Goal: Check status: Check status

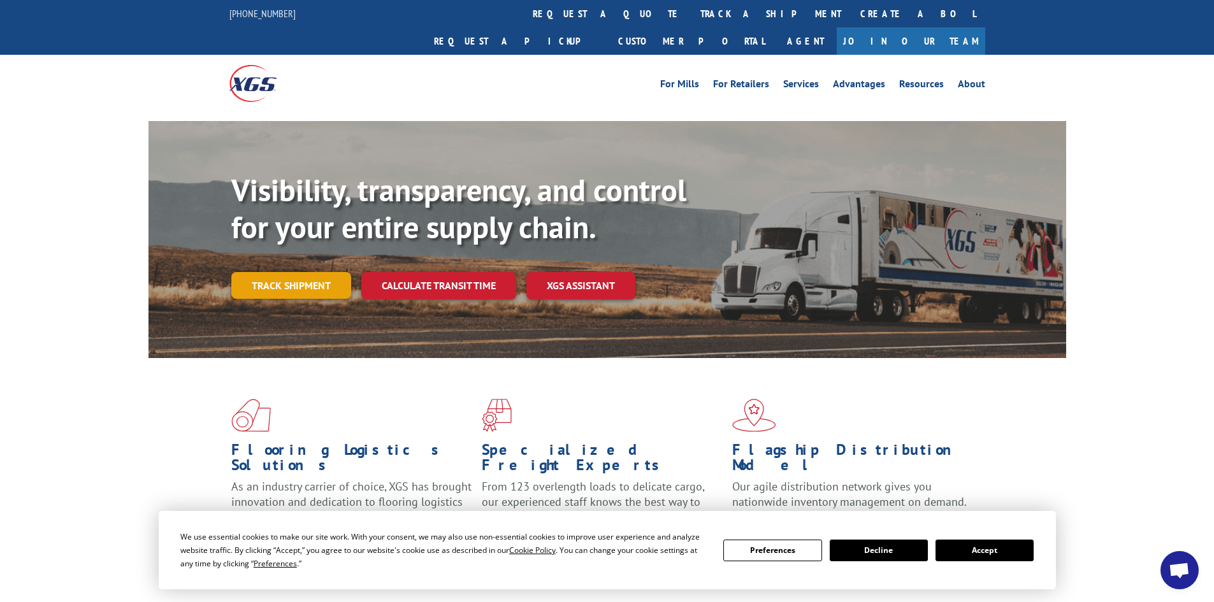
click at [278, 272] on link "Track shipment" at bounding box center [291, 285] width 120 height 27
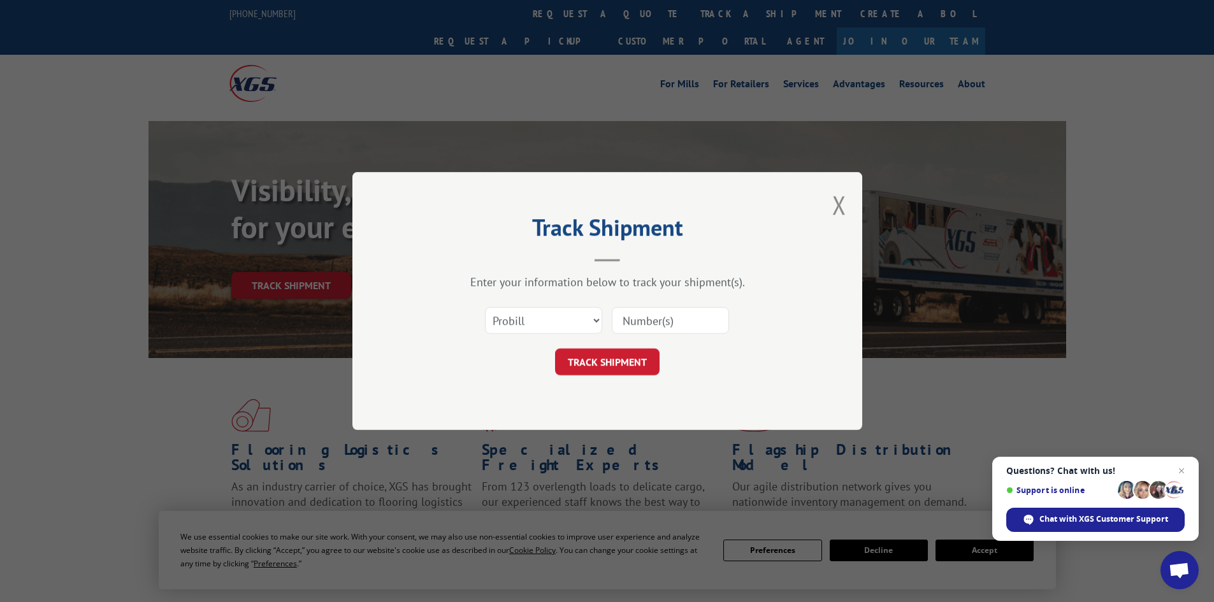
click at [681, 321] on input at bounding box center [670, 320] width 117 height 27
type input "5148029"
click at [608, 367] on button "TRACK SHIPMENT" at bounding box center [607, 362] width 105 height 27
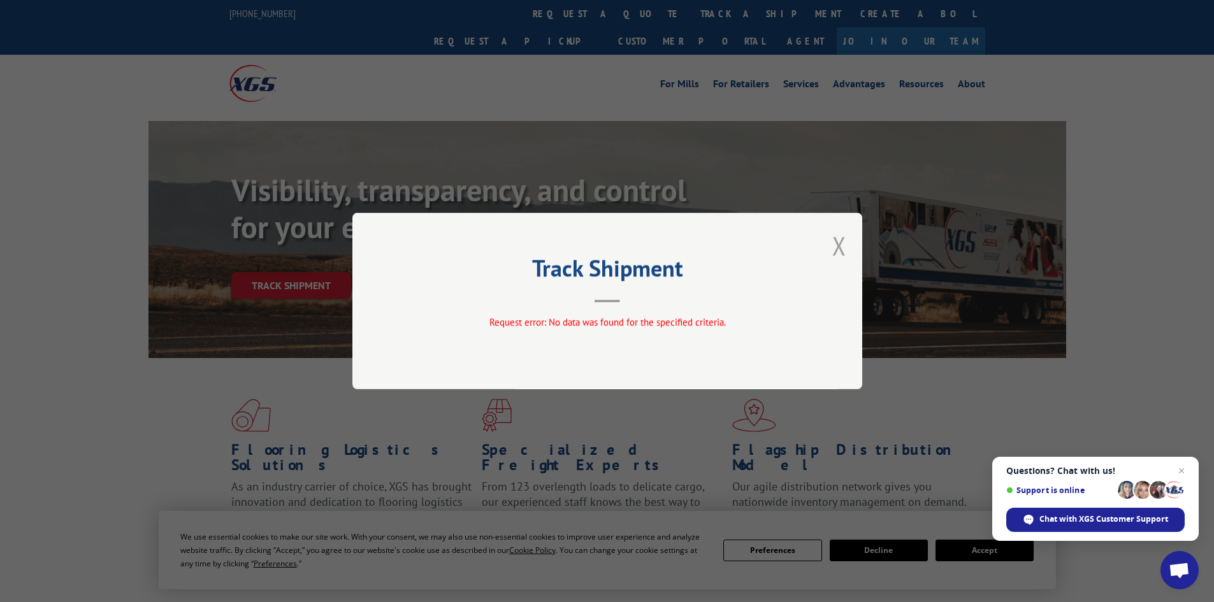
click at [834, 252] on button "Close modal" at bounding box center [839, 246] width 14 height 34
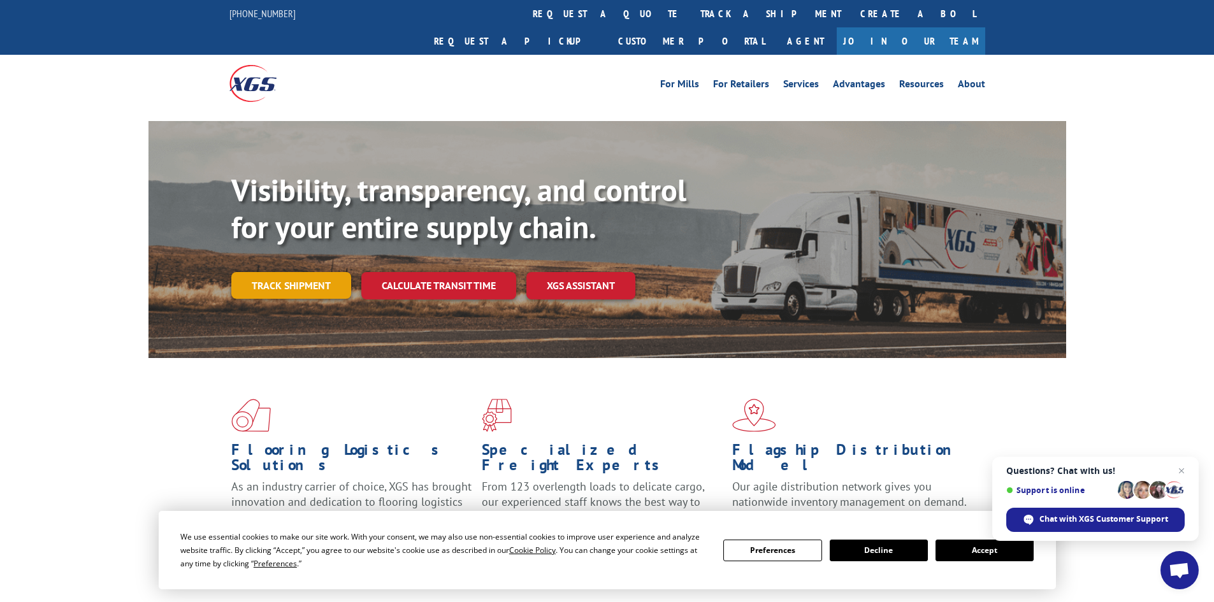
click at [304, 272] on link "Track shipment" at bounding box center [291, 285] width 120 height 27
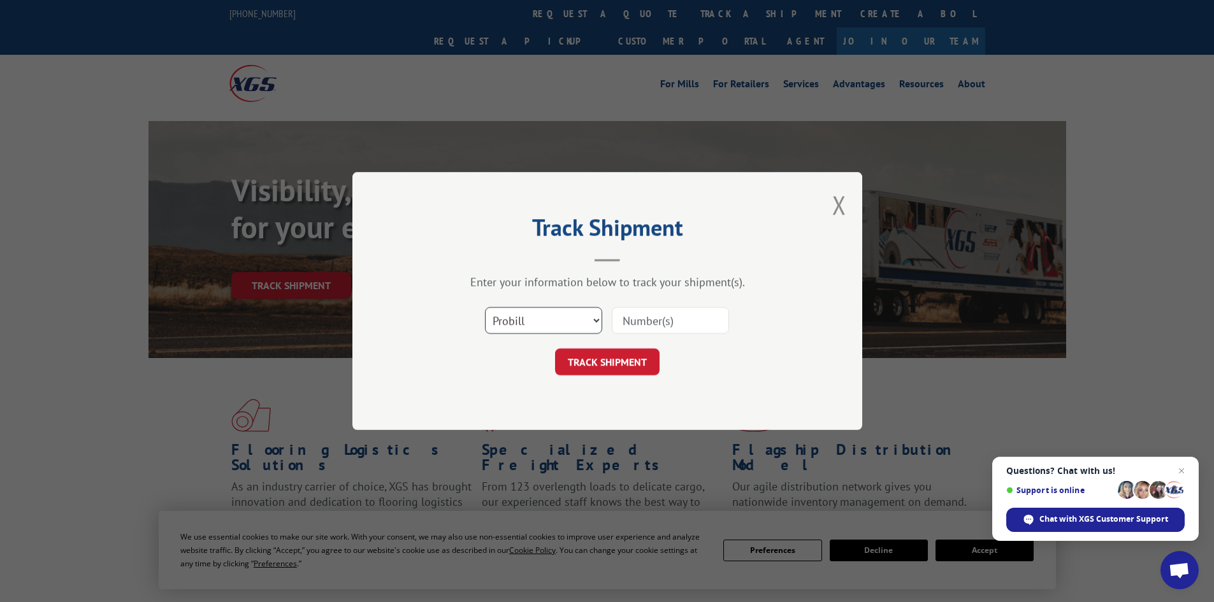
click at [593, 320] on select "Select category... Probill BOL PO" at bounding box center [543, 320] width 117 height 27
select select "bol"
click at [485, 307] on select "Select category... Probill BOL PO" at bounding box center [543, 320] width 117 height 27
click at [660, 323] on input at bounding box center [670, 320] width 117 height 27
type input "5148029"
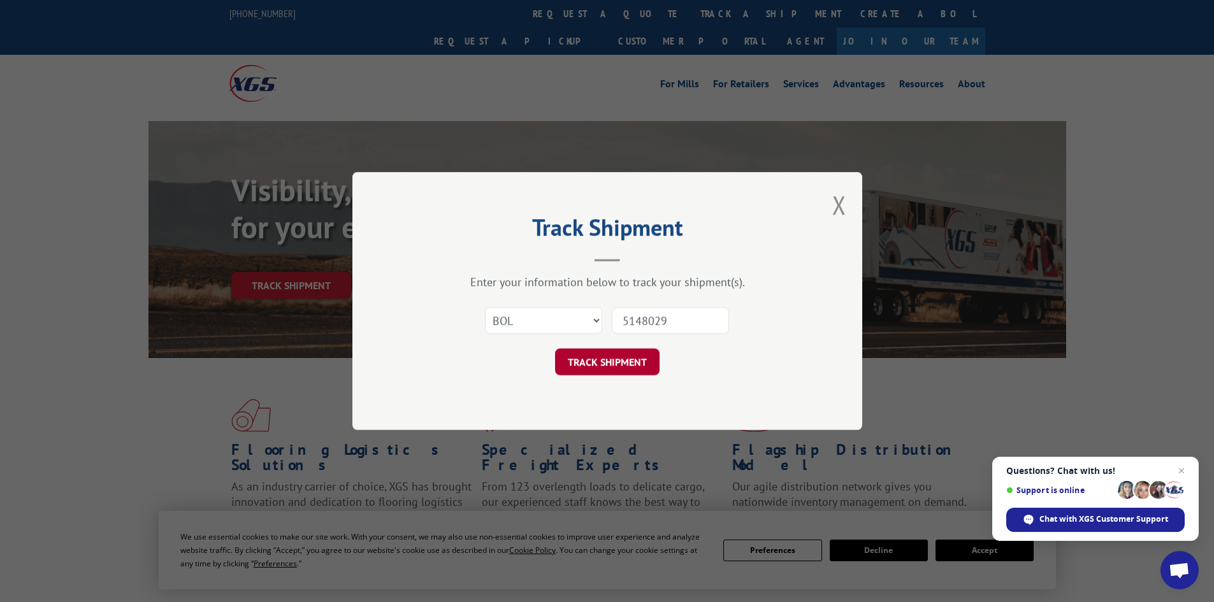
click at [588, 357] on button "TRACK SHIPMENT" at bounding box center [607, 362] width 105 height 27
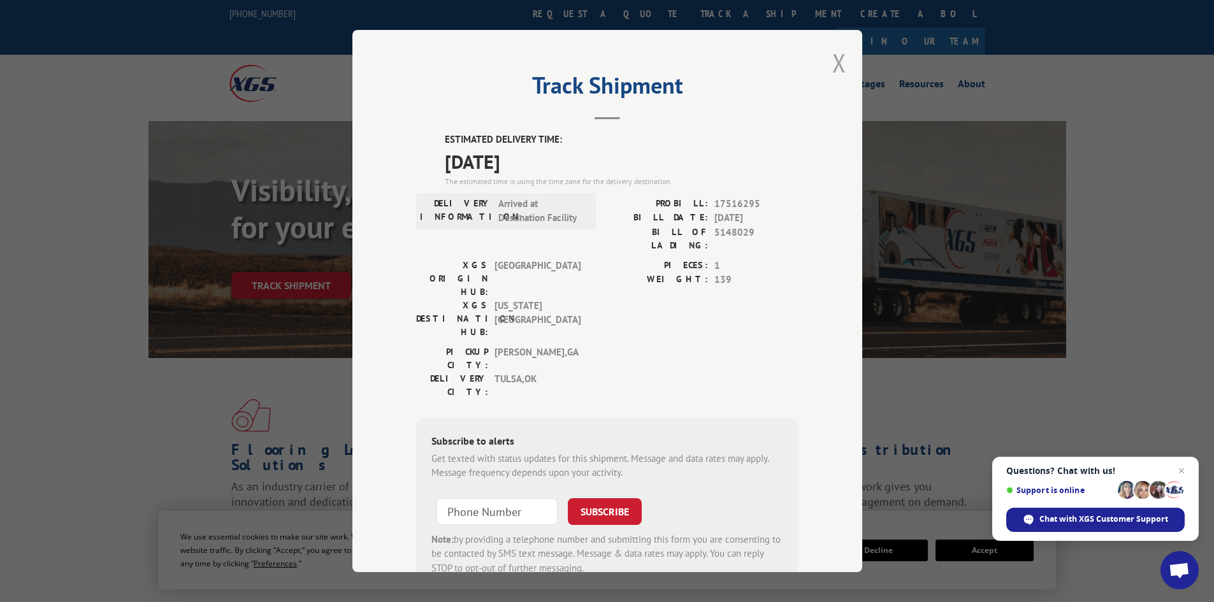
click at [832, 55] on button "Close modal" at bounding box center [839, 63] width 14 height 34
